Goal: Navigation & Orientation: Find specific page/section

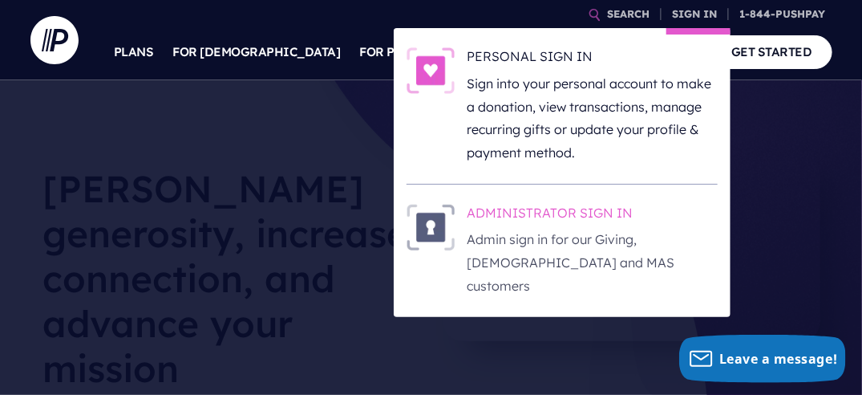
click at [564, 215] on h6 "ADMINISTRATOR SIGN IN" at bounding box center [593, 216] width 250 height 24
click at [528, 207] on h6 "ADMINISTRATOR SIGN IN" at bounding box center [593, 216] width 250 height 24
click at [501, 205] on h6 "ADMINISTRATOR SIGN IN" at bounding box center [593, 216] width 250 height 24
click at [537, 210] on h6 "ADMINISTRATOR SIGN IN" at bounding box center [593, 216] width 250 height 24
